Goal: Information Seeking & Learning: Check status

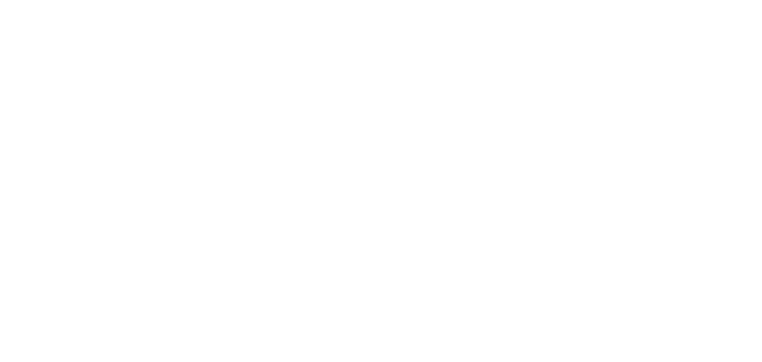
select select "en"
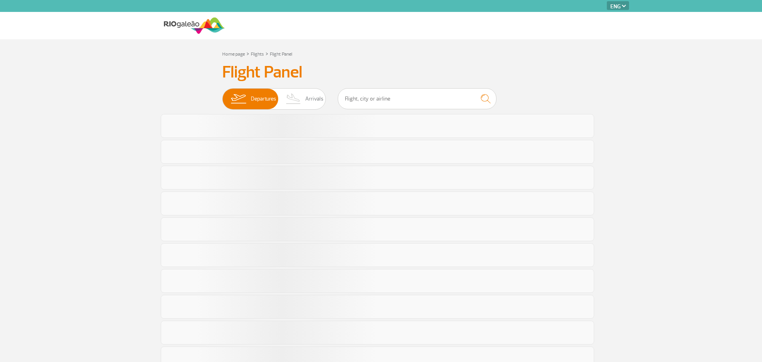
select select "en"
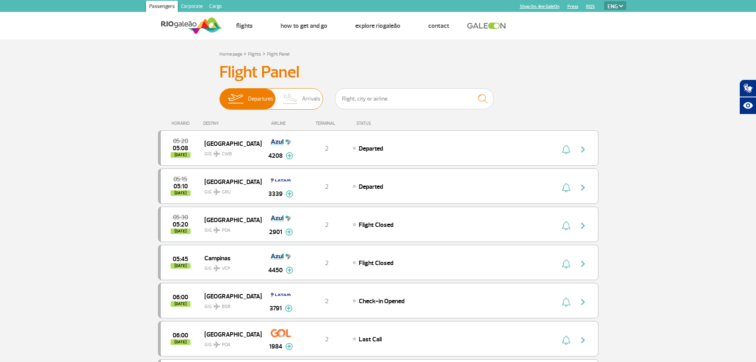
click at [310, 102] on span "Arrivals" at bounding box center [311, 99] width 18 height 21
click at [220, 95] on input "Departures Arrivals" at bounding box center [220, 95] width 0 height 0
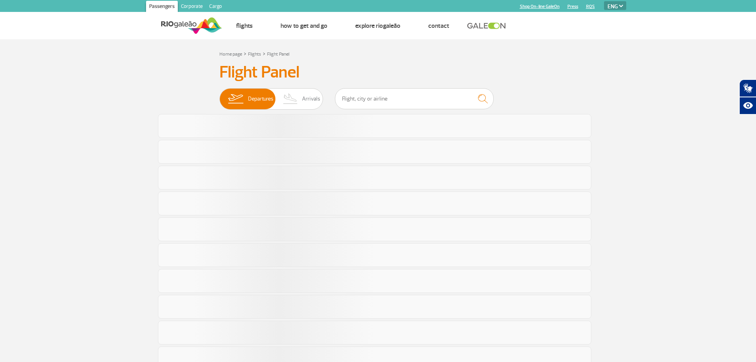
select select "en"
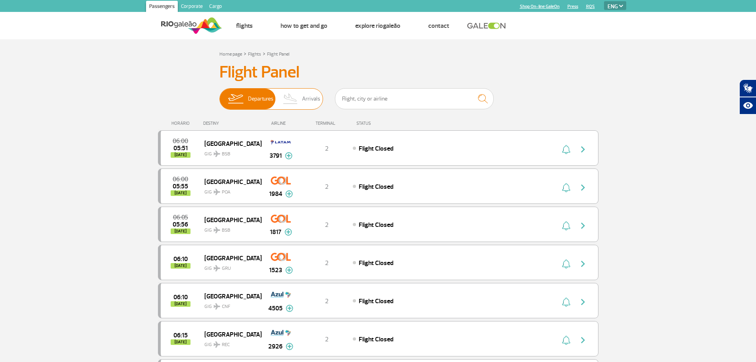
click at [288, 98] on img at bounding box center [290, 99] width 23 height 21
click at [220, 95] on input "Departures Arrivals" at bounding box center [220, 95] width 0 height 0
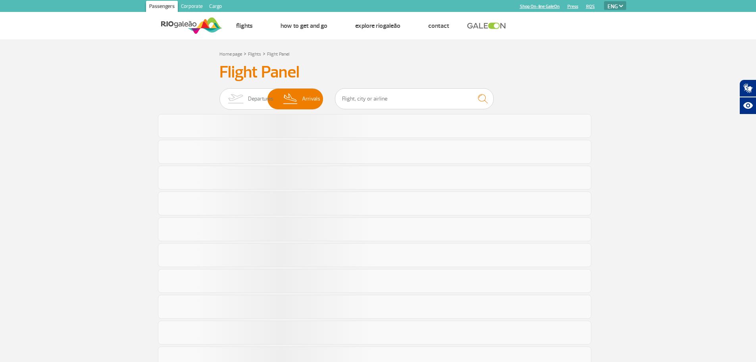
select select "en"
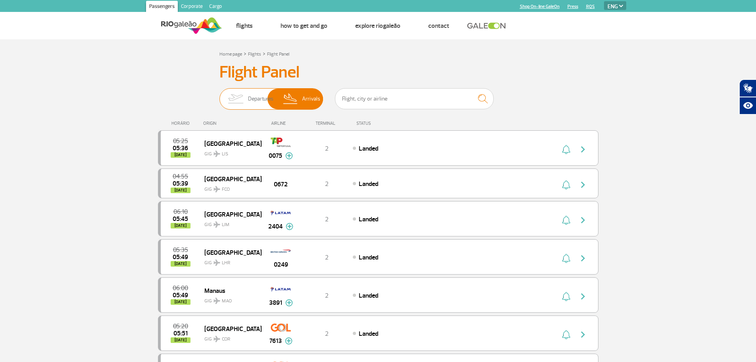
click at [250, 99] on span "Departures" at bounding box center [260, 99] width 25 height 21
click at [220, 95] on input "Departures Arrivals" at bounding box center [220, 95] width 0 height 0
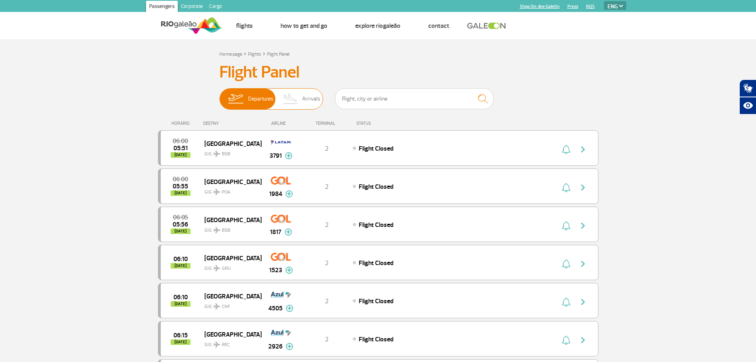
click at [307, 99] on span "Arrivals" at bounding box center [311, 99] width 18 height 21
click at [220, 95] on input "Departures Arrivals" at bounding box center [220, 95] width 0 height 0
select select "en"
click at [298, 101] on img at bounding box center [290, 99] width 23 height 21
click at [220, 95] on input "Departures Arrivals" at bounding box center [220, 95] width 0 height 0
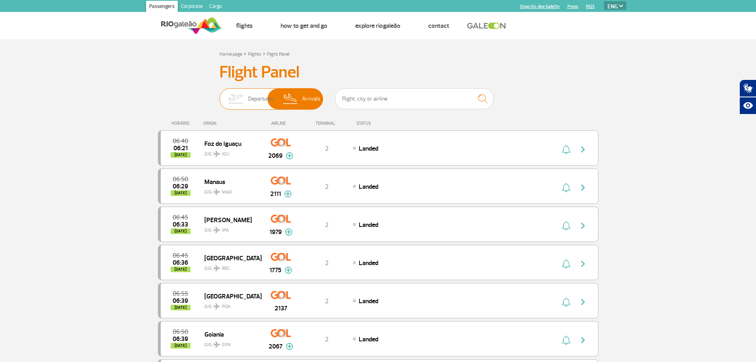
click at [225, 92] on img at bounding box center [235, 99] width 25 height 21
click at [220, 95] on input "Departures Arrivals" at bounding box center [220, 95] width 0 height 0
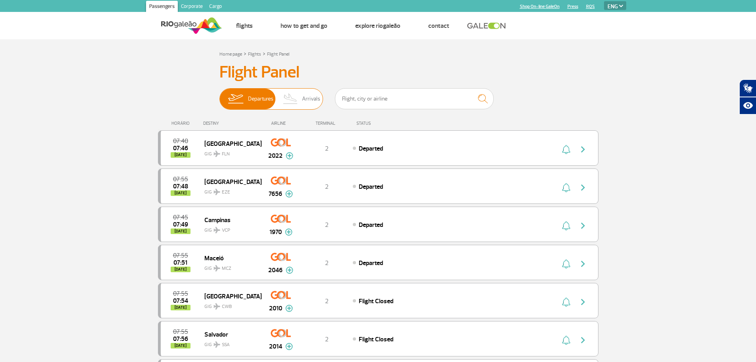
click at [295, 98] on img at bounding box center [290, 99] width 23 height 21
click at [220, 95] on input "Departures Arrivals" at bounding box center [220, 95] width 0 height 0
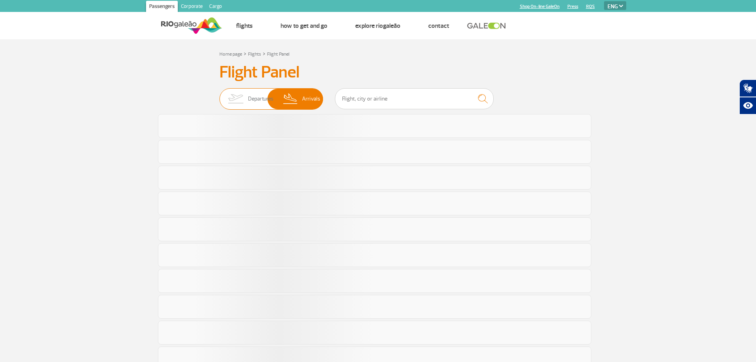
click at [296, 98] on img at bounding box center [290, 99] width 23 height 21
click at [220, 95] on input "Departures Arrivals" at bounding box center [220, 95] width 0 height 0
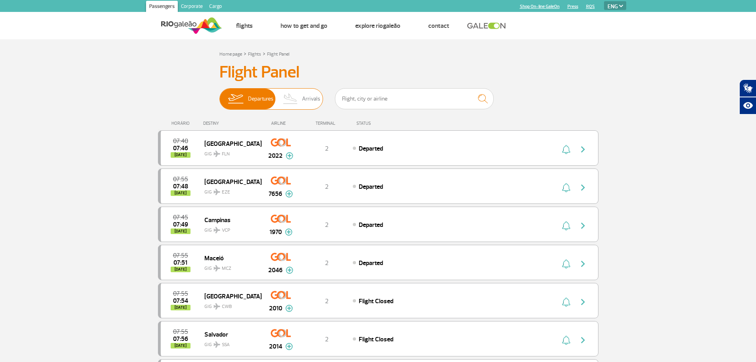
click at [296, 98] on img at bounding box center [290, 99] width 23 height 21
click at [220, 95] on input "Departures Arrivals" at bounding box center [220, 95] width 0 height 0
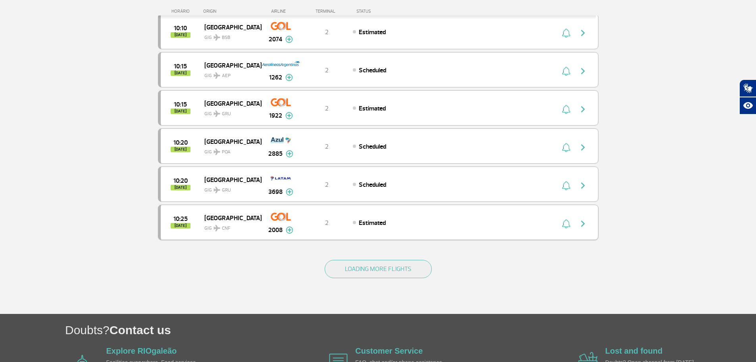
scroll to position [675, 0]
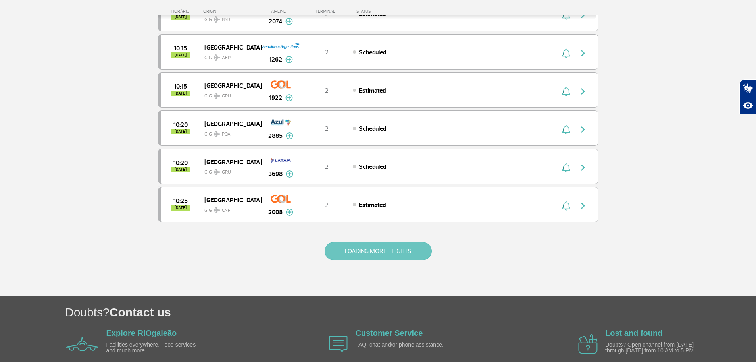
click at [367, 249] on button "LOADING MORE FLIGHTS" at bounding box center [378, 251] width 107 height 18
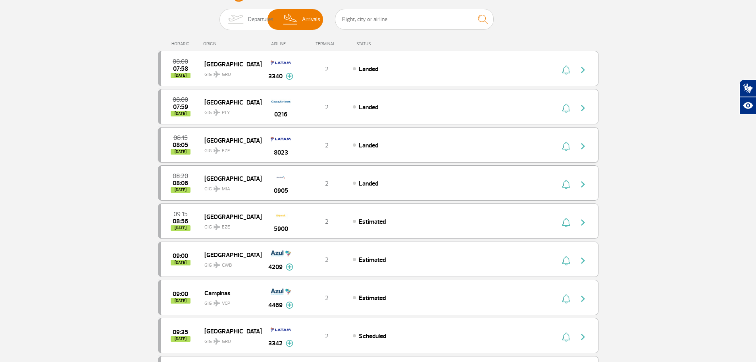
scroll to position [0, 0]
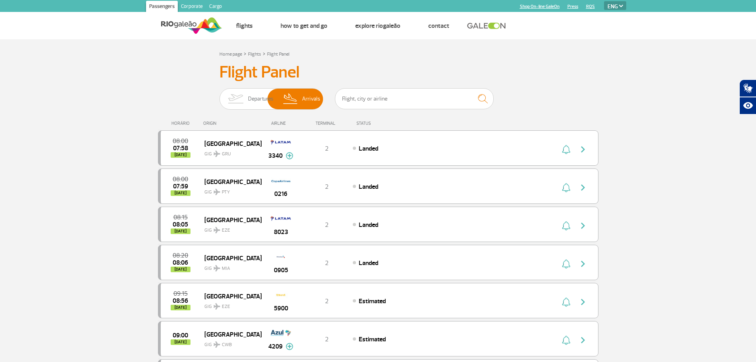
click at [239, 102] on img at bounding box center [235, 99] width 25 height 21
click at [220, 95] on input "Departures Arrivals" at bounding box center [220, 95] width 0 height 0
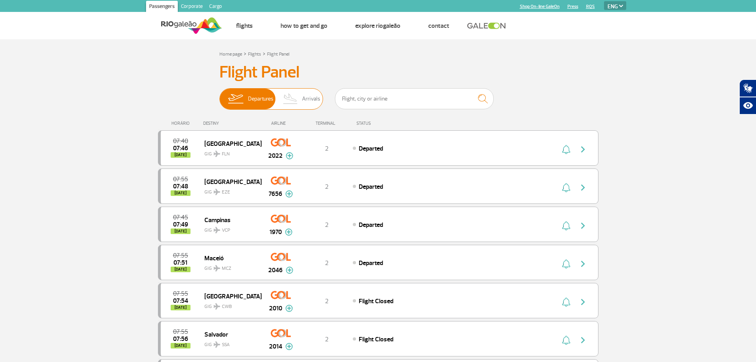
click at [299, 99] on img at bounding box center [290, 99] width 23 height 21
click at [220, 95] on input "Departures Arrivals" at bounding box center [220, 95] width 0 height 0
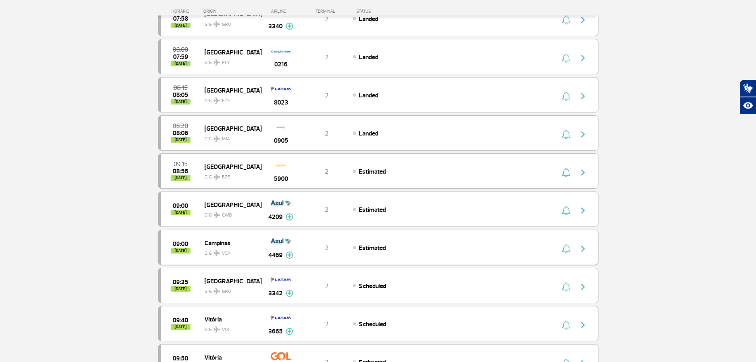
scroll to position [119, 0]
